Goal: Task Accomplishment & Management: Use online tool/utility

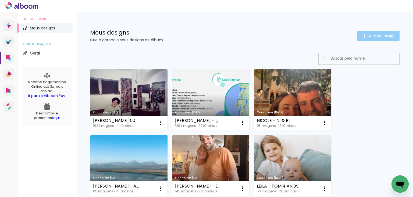
click at [381, 36] on span "Criar um design" at bounding box center [382, 35] width 28 height 3
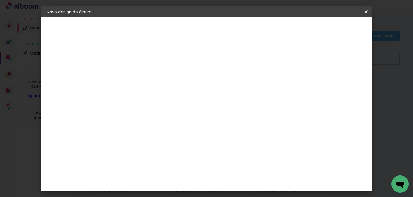
click at [135, 70] on input at bounding box center [135, 72] width 0 height 8
type input "j"
type input "[PERSON_NAME] -"
type paper-input "[PERSON_NAME] -"
type input "[PERSON_NAME]"
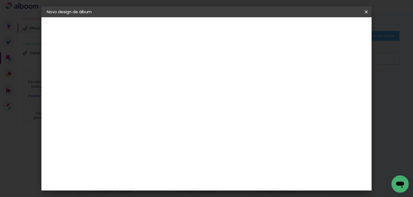
type paper-input "[PERSON_NAME]"
click at [0, 0] on slot "Avançar" at bounding box center [0, 0] width 0 height 0
click at [143, 123] on div "Go image" at bounding box center [137, 127] width 13 height 9
click at [0, 0] on slot "Avançar" at bounding box center [0, 0] width 0 height 0
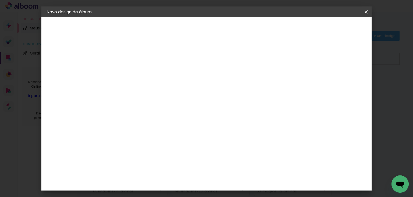
click at [156, 90] on input "text" at bounding box center [145, 94] width 21 height 8
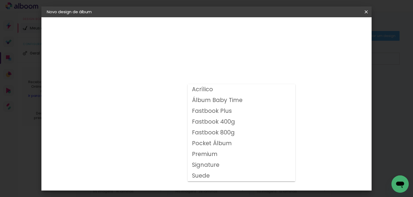
click at [0, 0] on slot "Fastbook 400g" at bounding box center [0, 0] width 0 height 0
type input "Fastbook 400g"
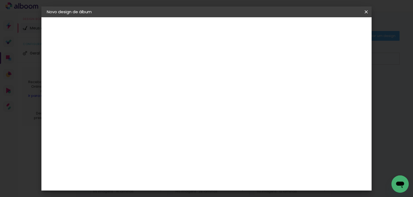
scroll to position [162, 0]
click at [171, 104] on span "25 × 25" at bounding box center [158, 111] width 25 height 14
click at [0, 0] on slot "Avançar" at bounding box center [0, 0] width 0 height 0
click at [252, 58] on div at bounding box center [249, 58] width 5 height 5
type paper-checkbox "on"
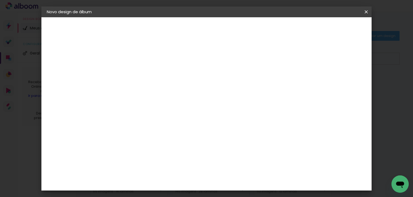
click at [282, 29] on span "Iniciar design" at bounding box center [270, 29] width 24 height 4
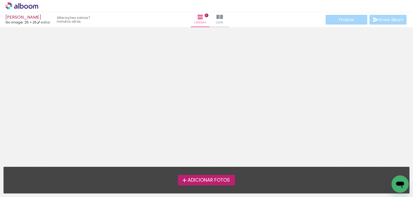
click at [199, 167] on div "Adicionar Fotos Solte suas fotos aqui..." at bounding box center [207, 180] width 406 height 26
click at [199, 175] on label "Adicionar Fotos" at bounding box center [206, 179] width 57 height 10
click at [0, 0] on input "file" at bounding box center [0, 0] width 0 height 0
